Goal: Information Seeking & Learning: Learn about a topic

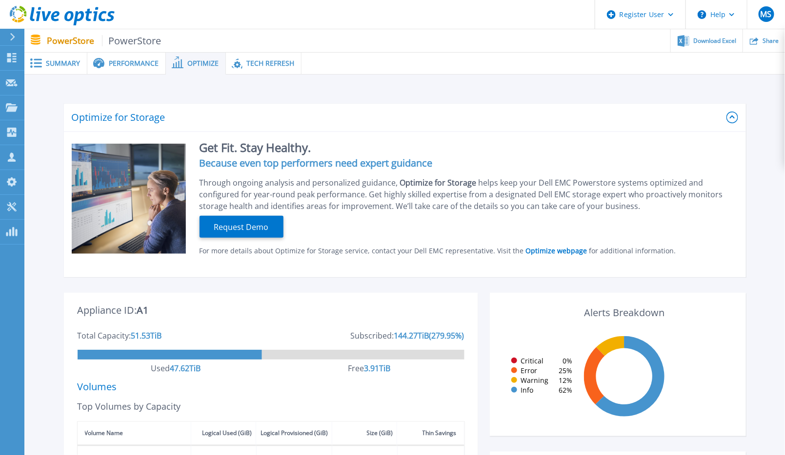
click at [54, 14] on icon at bounding box center [55, 16] width 8 height 10
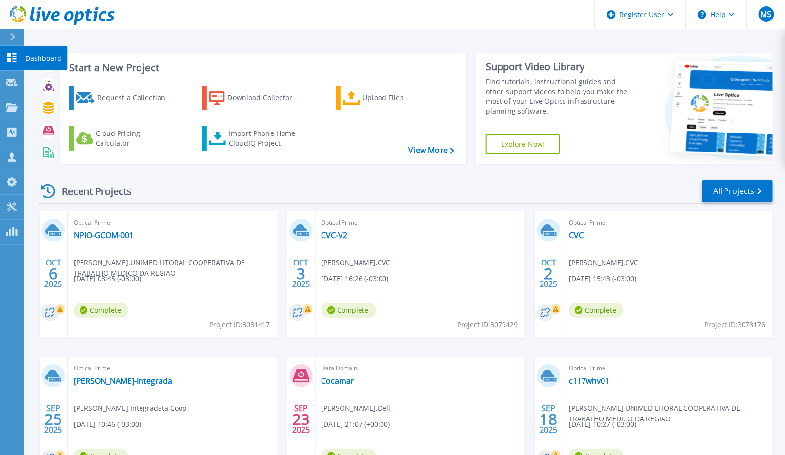
click at [38, 55] on p "Dashboard" at bounding box center [43, 58] width 36 height 25
click at [728, 192] on link "All Projects" at bounding box center [737, 191] width 71 height 22
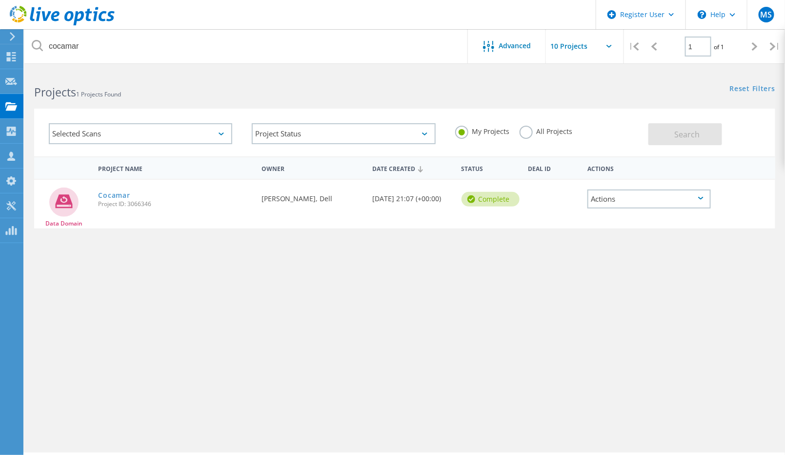
click at [526, 133] on label "All Projects" at bounding box center [545, 130] width 53 height 9
click at [0, 0] on input "All Projects" at bounding box center [0, 0] width 0 height 0
click at [686, 133] on span "Search" at bounding box center [686, 134] width 25 height 11
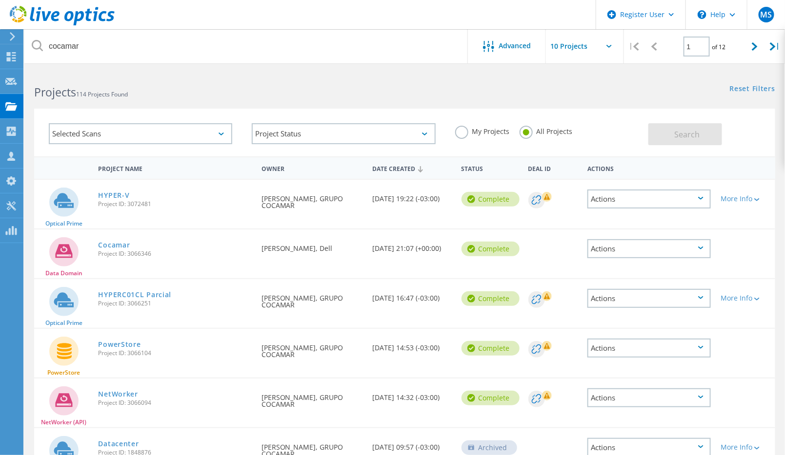
click at [547, 196] on rect at bounding box center [547, 197] width 10 height 10
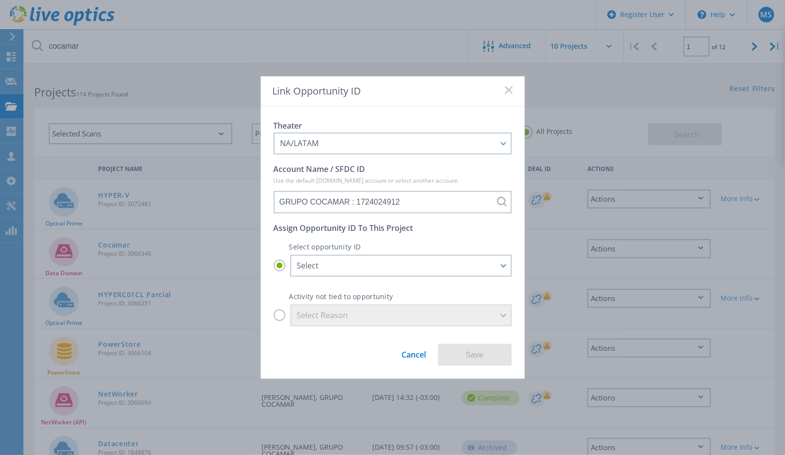
click at [416, 356] on link "Cancel" at bounding box center [414, 351] width 24 height 18
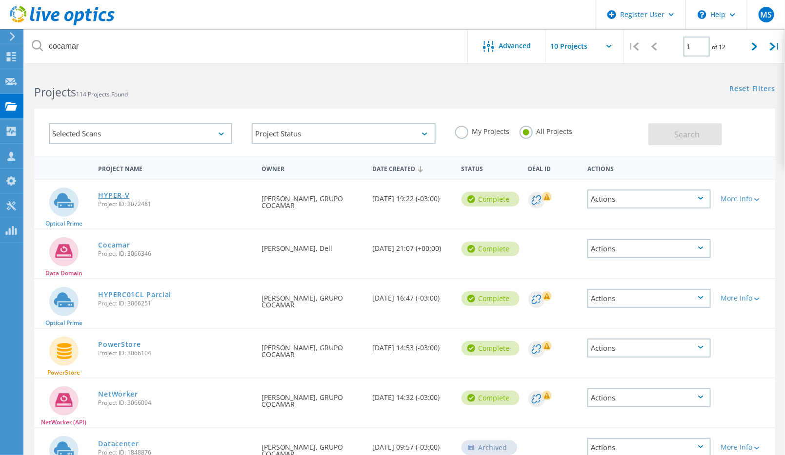
click at [114, 195] on link "HYPER-V" at bounding box center [113, 195] width 31 height 7
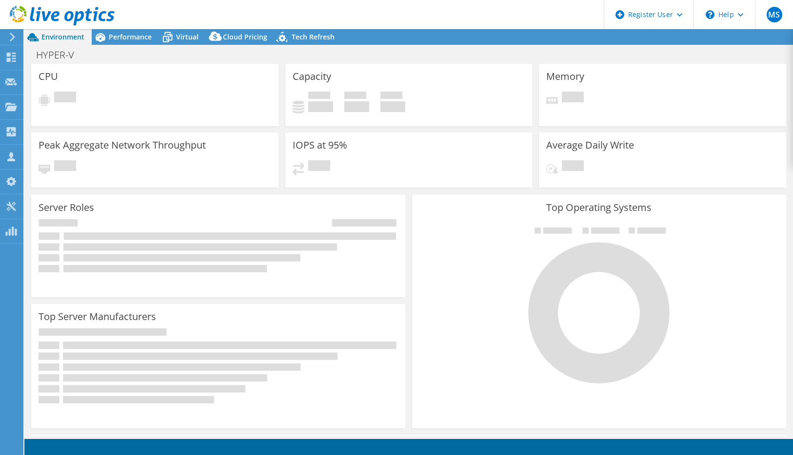
select select "USD"
radio input "true"
radio input "false"
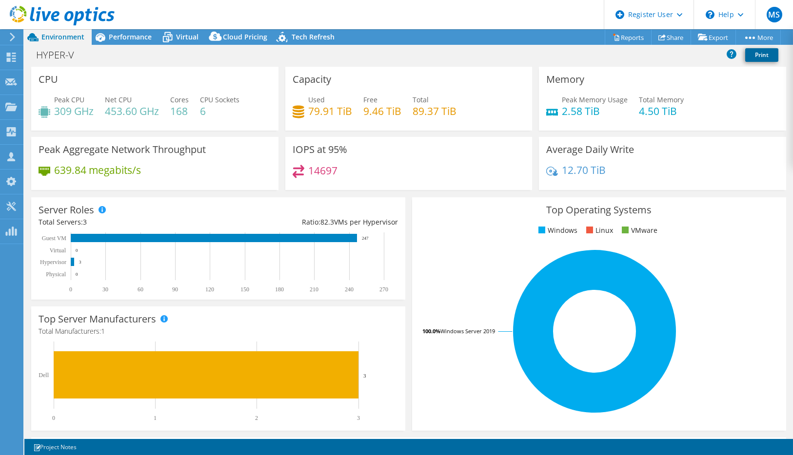
click at [765, 56] on link "Print" at bounding box center [761, 55] width 33 height 14
click at [730, 53] on icon at bounding box center [732, 54] width 10 height 10
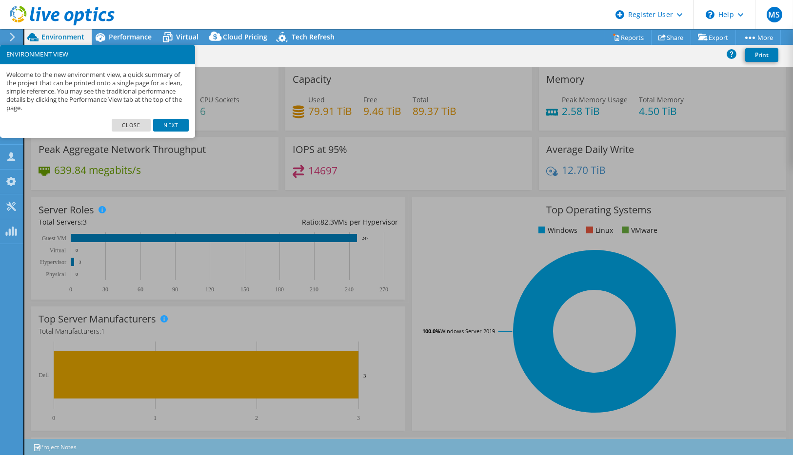
click at [176, 120] on link "Next" at bounding box center [170, 125] width 35 height 13
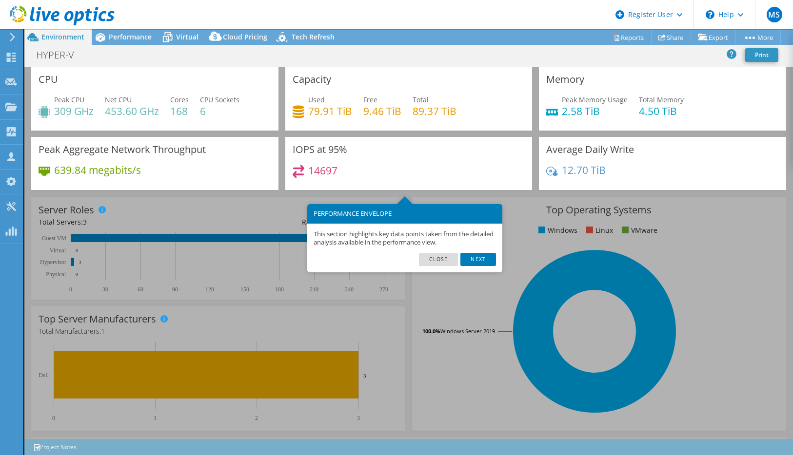
click at [485, 255] on link "Next" at bounding box center [477, 259] width 35 height 13
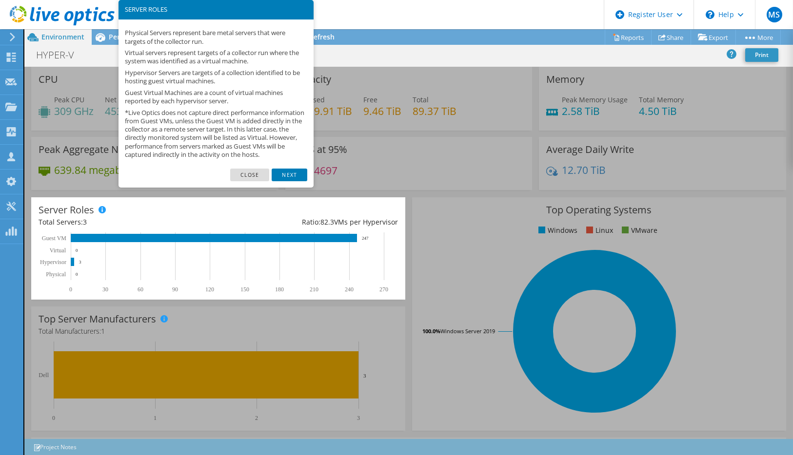
click at [291, 181] on link "Next" at bounding box center [289, 175] width 35 height 13
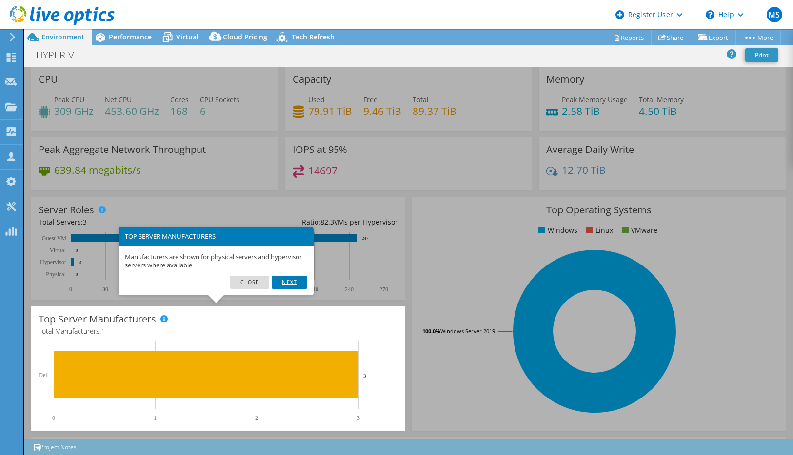
click at [295, 283] on link "Next" at bounding box center [289, 282] width 35 height 13
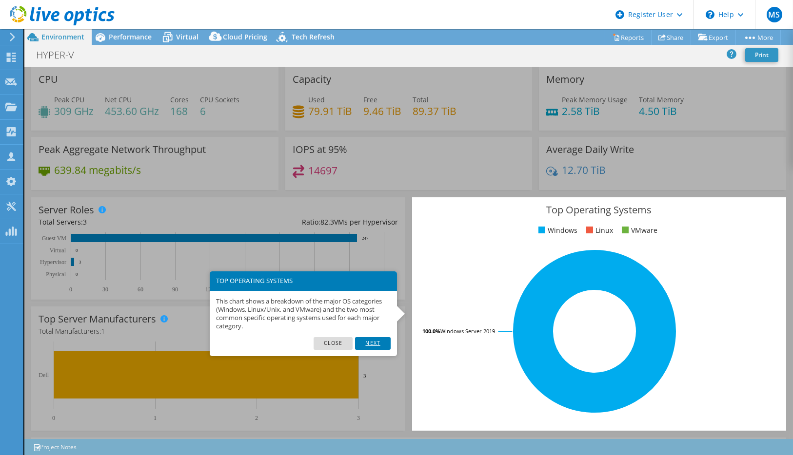
click at [376, 341] on link "Next" at bounding box center [372, 343] width 35 height 13
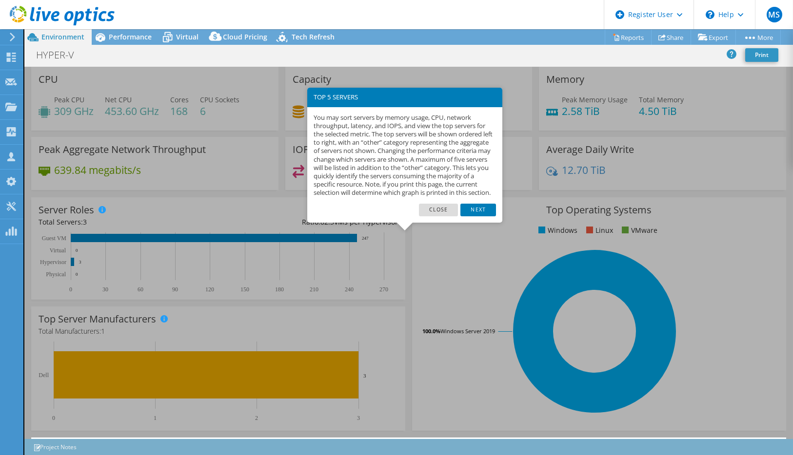
click at [476, 216] on link "Next" at bounding box center [477, 210] width 35 height 13
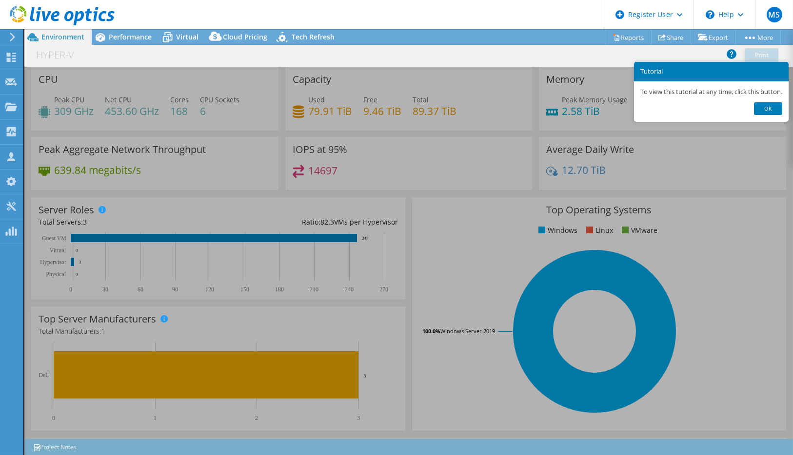
click at [776, 107] on link "Ok" at bounding box center [768, 108] width 28 height 13
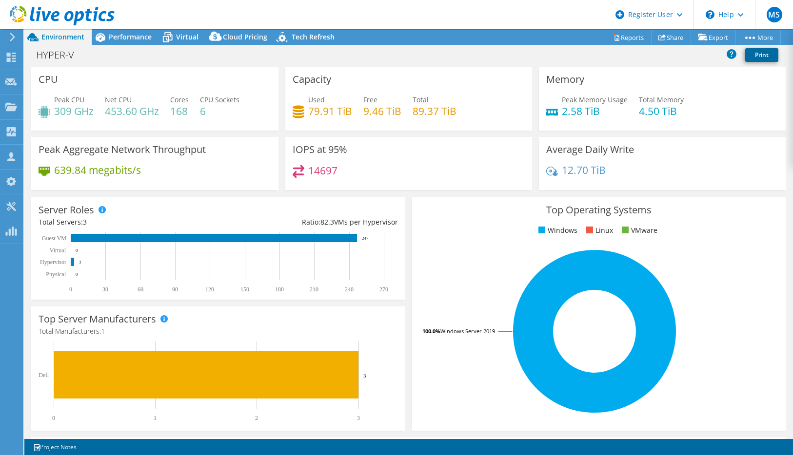
click at [763, 57] on link "Print" at bounding box center [761, 55] width 33 height 14
click at [182, 36] on span "Virtual" at bounding box center [187, 36] width 22 height 9
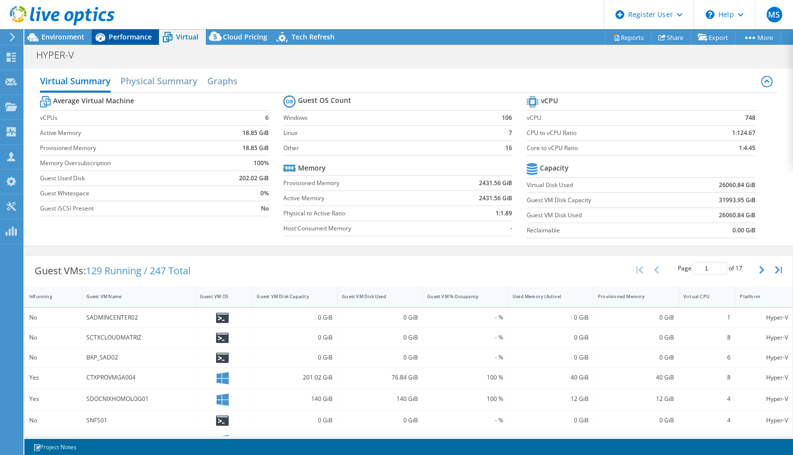
drag, startPoint x: 123, startPoint y: 29, endPoint x: 118, endPoint y: 32, distance: 6.4
click at [123, 29] on div "MS Dell User [PERSON_NAME] [PERSON_NAME][EMAIL_ADDRESS][DOMAIN_NAME] Dell My Pr…" at bounding box center [396, 227] width 793 height 455
click at [108, 35] on div "Performance" at bounding box center [125, 37] width 67 height 16
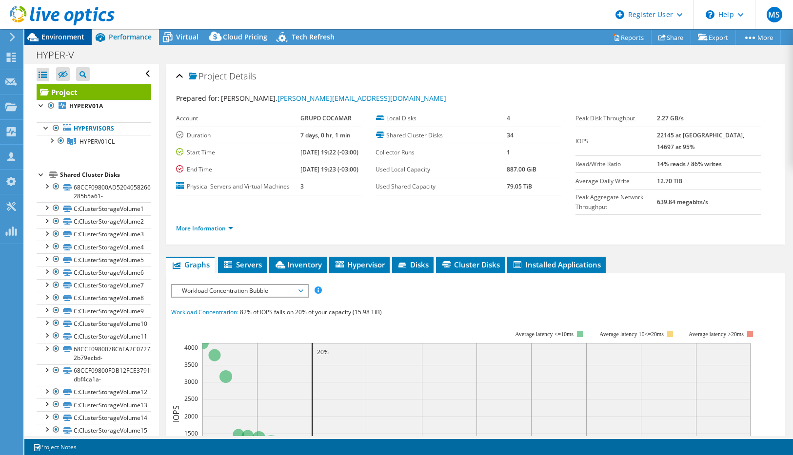
click at [67, 37] on span "Environment" at bounding box center [62, 36] width 43 height 9
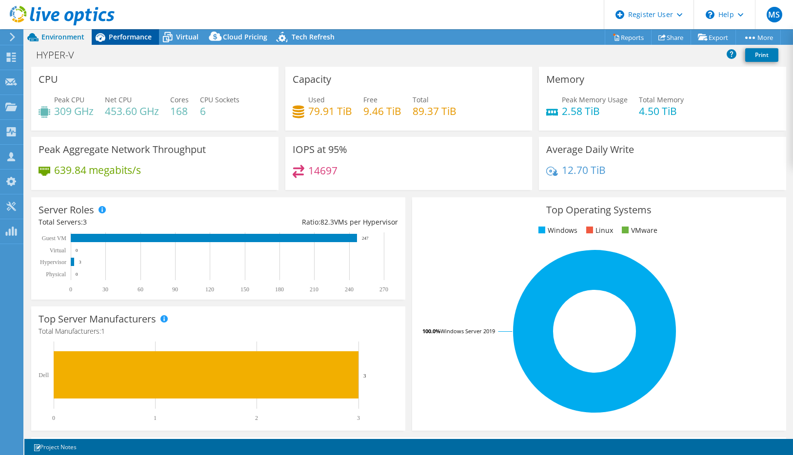
click at [121, 37] on span "Performance" at bounding box center [130, 36] width 43 height 9
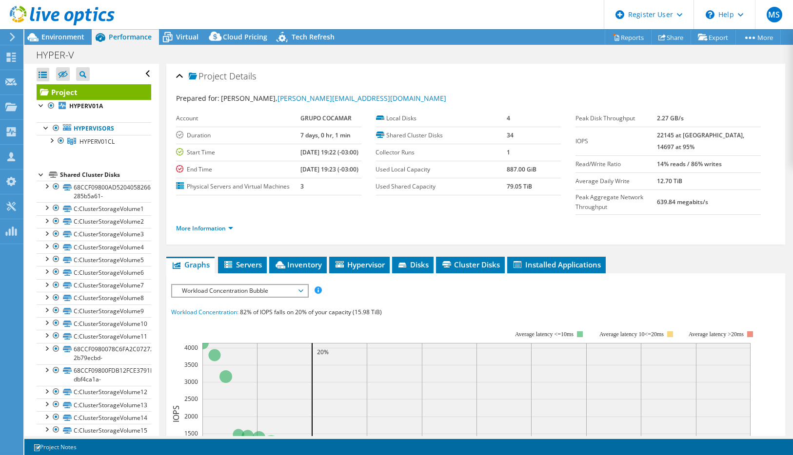
click at [235, 297] on span "Workload Concentration Bubble" at bounding box center [239, 291] width 125 height 12
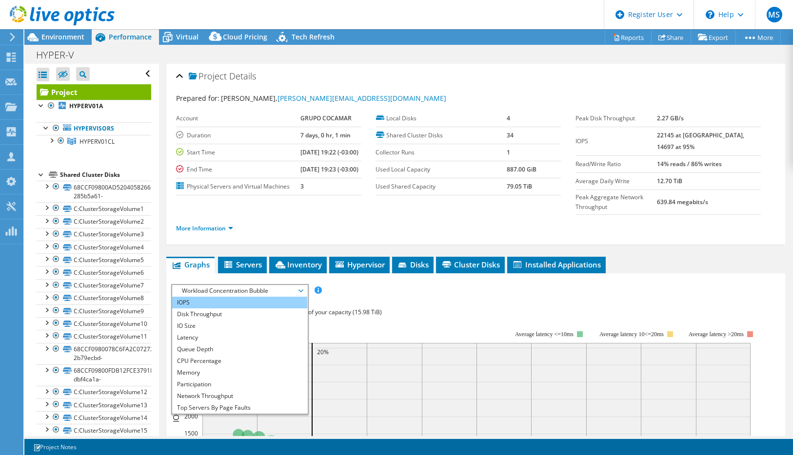
click at [198, 309] on li "IOPS" at bounding box center [239, 303] width 135 height 12
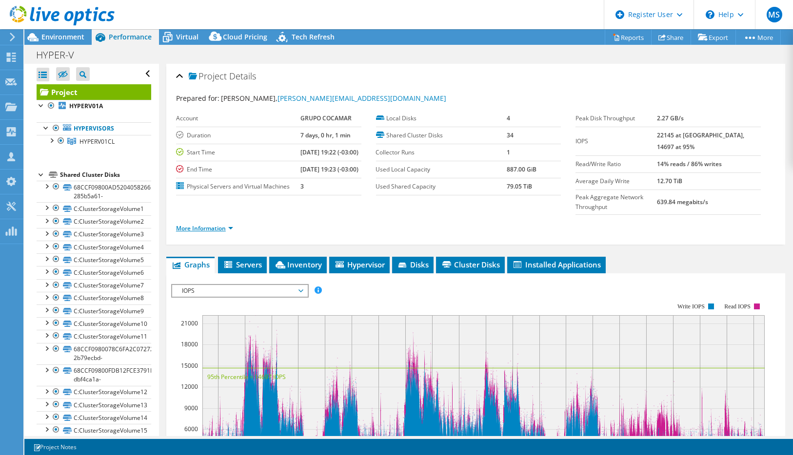
click at [232, 233] on link "More Information" at bounding box center [204, 228] width 57 height 8
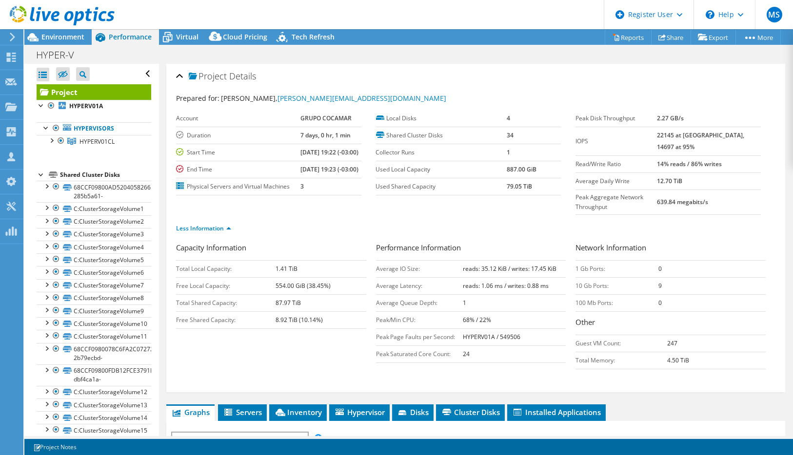
drag, startPoint x: 301, startPoint y: 229, endPoint x: 300, endPoint y: 236, distance: 6.9
click at [301, 433] on span "IOPS" at bounding box center [239, 439] width 125 height 12
click at [205, 455] on li "Disk Throughput" at bounding box center [239, 462] width 135 height 12
click at [299, 433] on span "Disk Throughput" at bounding box center [239, 439] width 125 height 12
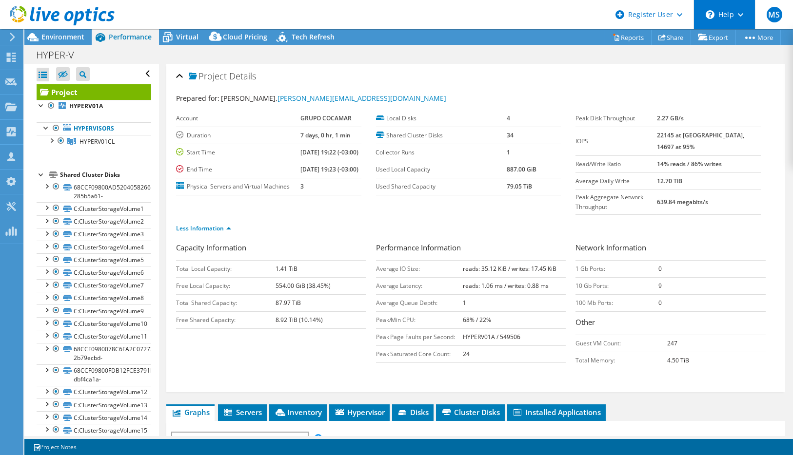
click at [745, 17] on div "\n Help" at bounding box center [723, 14] width 61 height 29
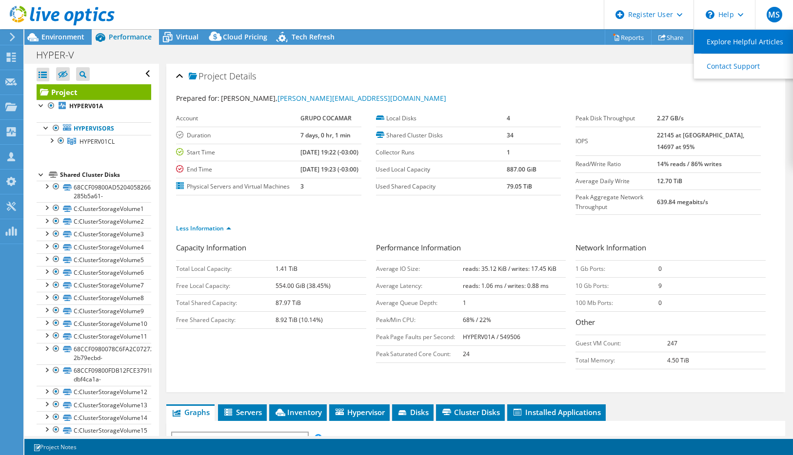
click at [730, 43] on link "Explore Helpful Articles" at bounding box center [748, 42] width 109 height 24
click at [303, 433] on span "CPU Percentage" at bounding box center [239, 439] width 135 height 12
click at [220, 433] on span "Memory" at bounding box center [239, 439] width 125 height 12
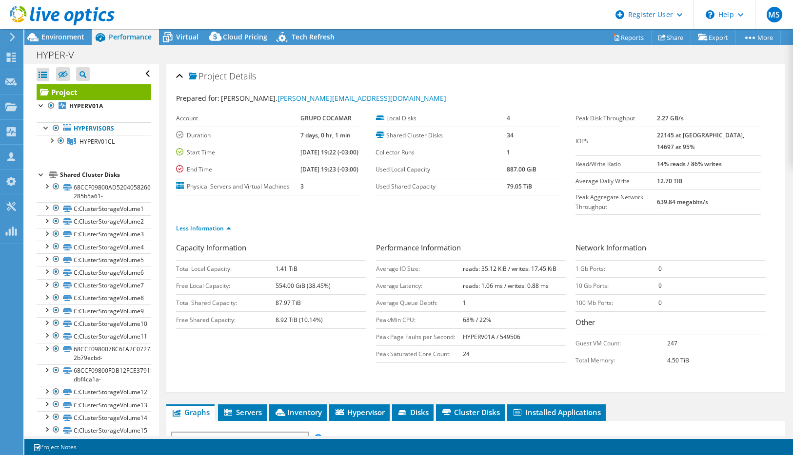
click at [233, 433] on span "Queue Depth" at bounding box center [239, 439] width 125 height 12
click at [225, 433] on span "Latency" at bounding box center [239, 439] width 125 height 12
click at [53, 138] on div at bounding box center [51, 140] width 10 height 10
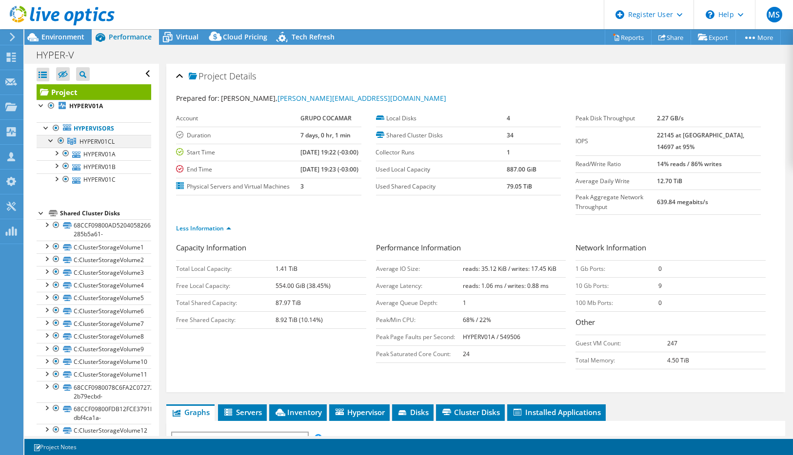
click at [52, 139] on div at bounding box center [51, 140] width 10 height 10
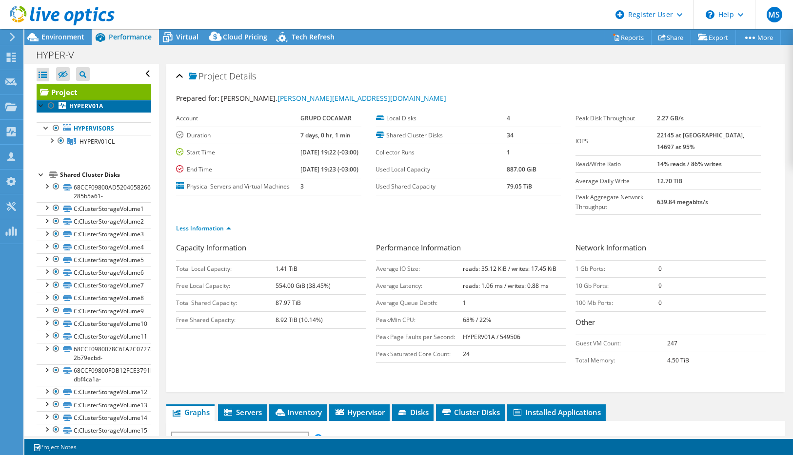
click at [93, 105] on b "HYPERV01A" at bounding box center [86, 106] width 34 height 8
